Goal: Transaction & Acquisition: Purchase product/service

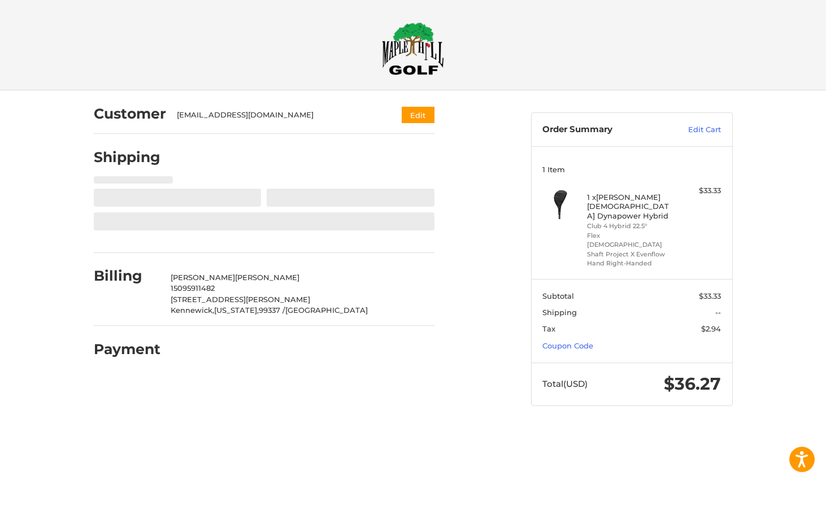
select select "**"
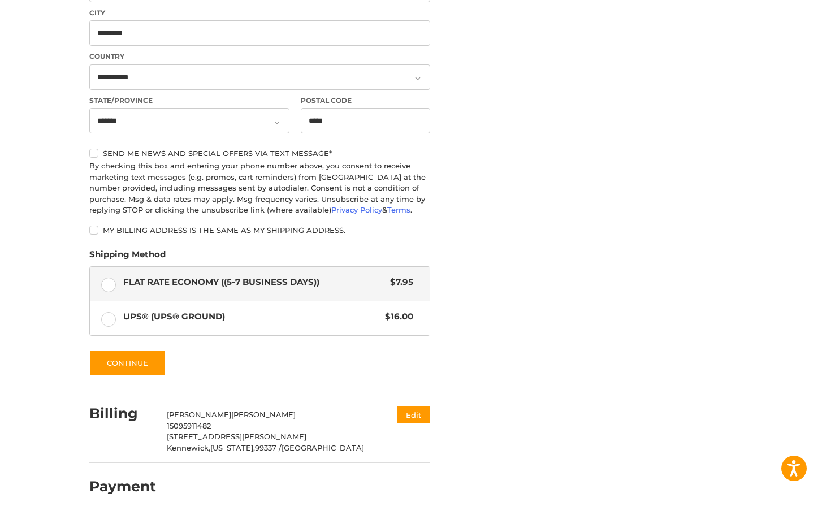
scroll to position [409, 0]
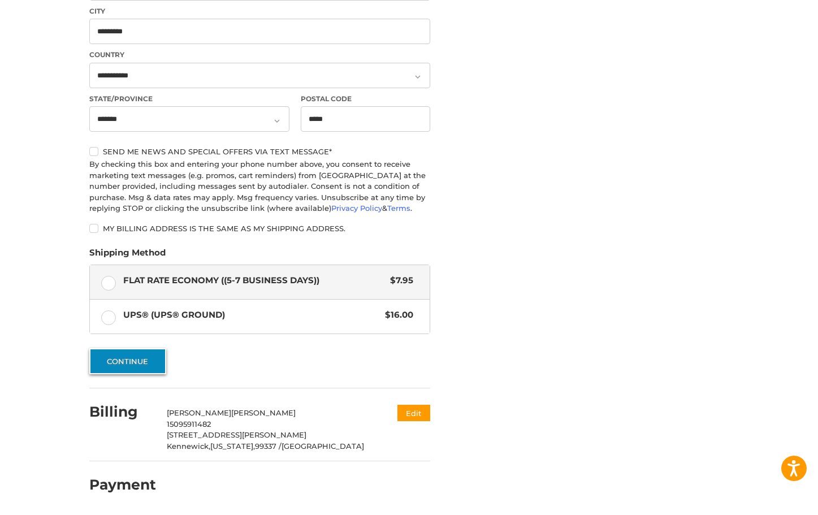
click at [142, 364] on button "Continue" at bounding box center [127, 361] width 77 height 26
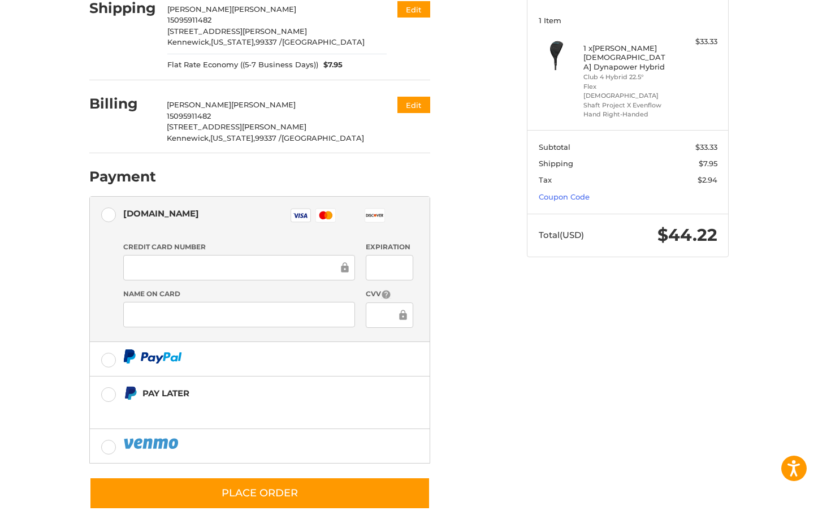
scroll to position [168, 0]
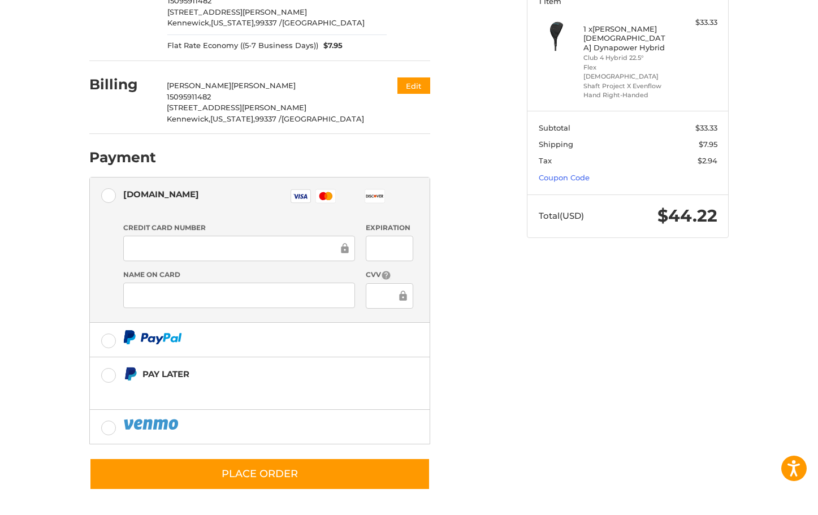
click at [158, 234] on div "Credit Card Number" at bounding box center [239, 243] width 243 height 40
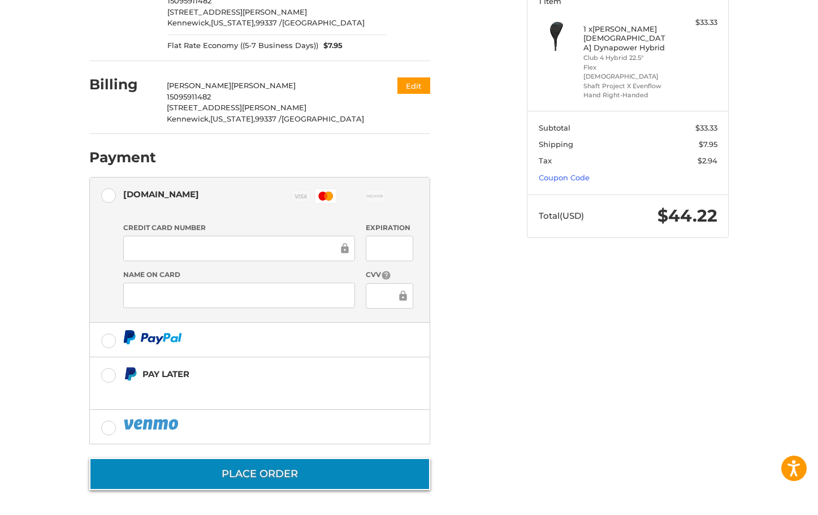
click at [293, 476] on button "Place Order" at bounding box center [259, 474] width 341 height 32
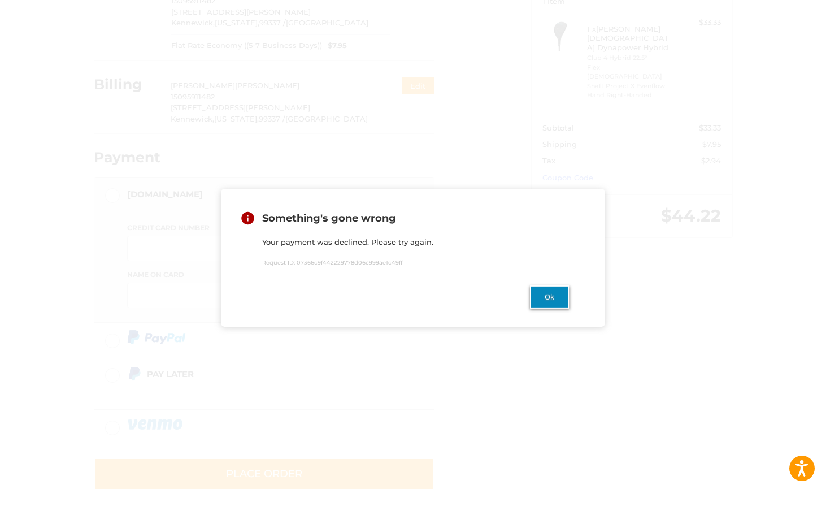
drag, startPoint x: 542, startPoint y: 300, endPoint x: 555, endPoint y: 306, distance: 13.9
click at [545, 301] on button "Ok" at bounding box center [550, 296] width 40 height 23
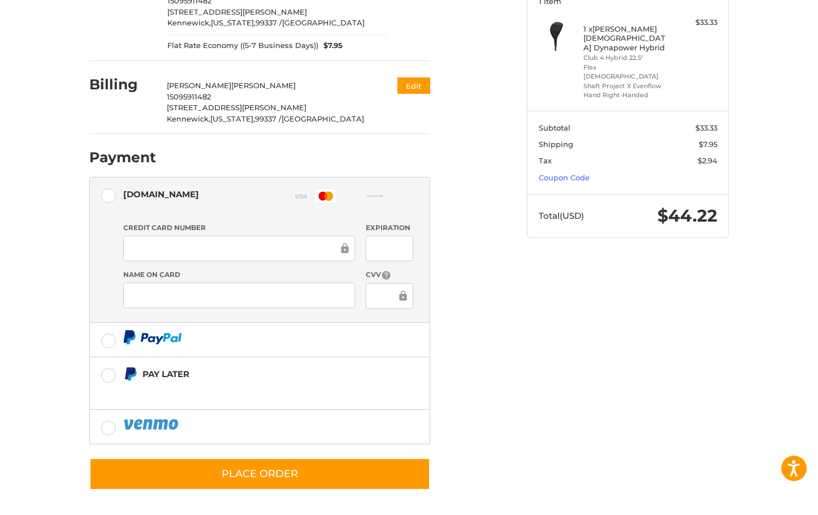
click at [619, 405] on div "Customer [EMAIL_ADDRESS][DOMAIN_NAME] Edit Shipping [PERSON_NAME] 15095911482 […" at bounding box center [409, 218] width 678 height 592
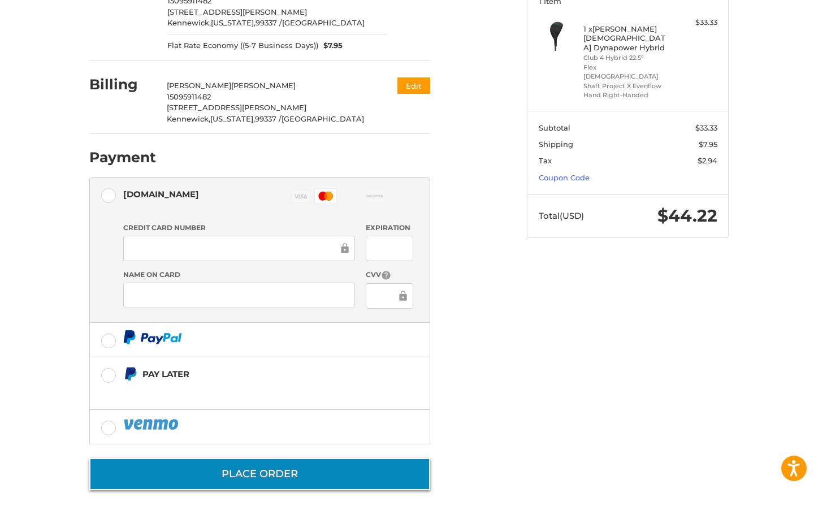
click at [349, 470] on button "Place Order" at bounding box center [259, 474] width 341 height 32
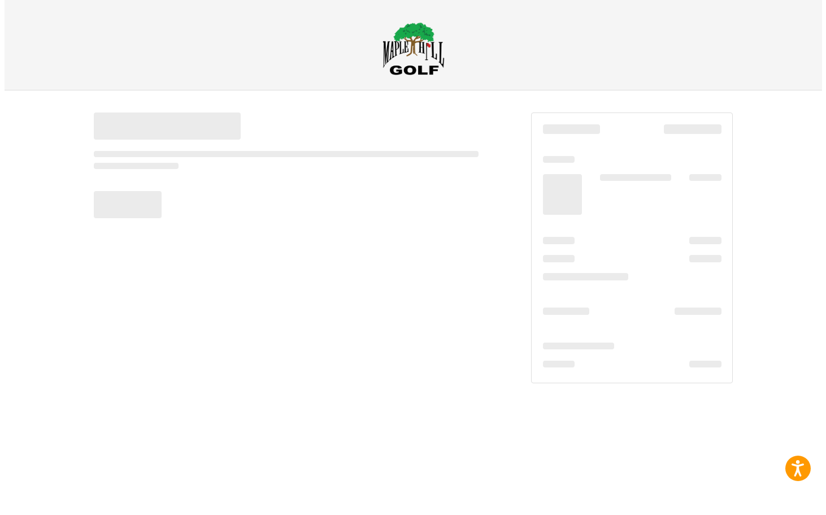
scroll to position [0, 0]
